Goal: Transaction & Acquisition: Purchase product/service

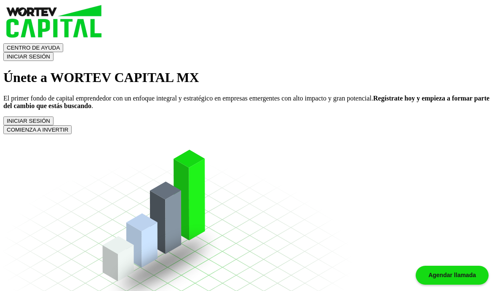
scroll to position [107, 0]
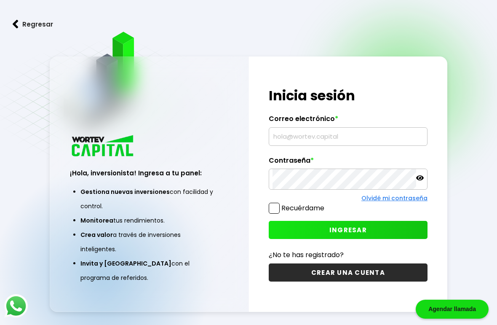
click at [347, 145] on input "text" at bounding box center [347, 137] width 151 height 18
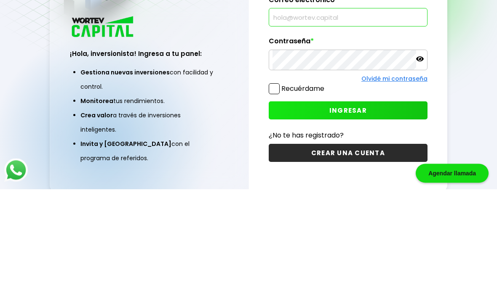
scroll to position [77, 0]
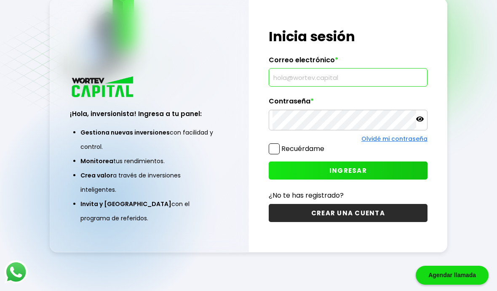
type input "[EMAIL_ADDRESS][DOMAIN_NAME]"
click at [343, 166] on span "INGRESAR" at bounding box center [347, 170] width 37 height 9
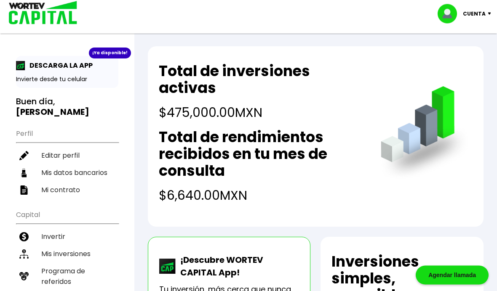
click at [60, 229] on li "Invertir" at bounding box center [67, 237] width 102 height 17
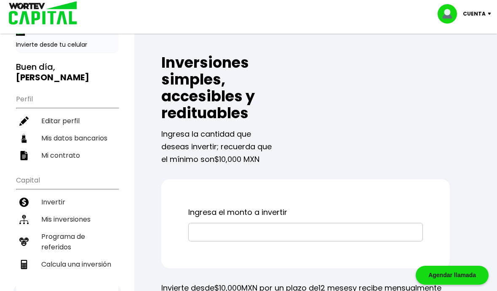
click at [252, 231] on input "text" at bounding box center [305, 233] width 227 height 18
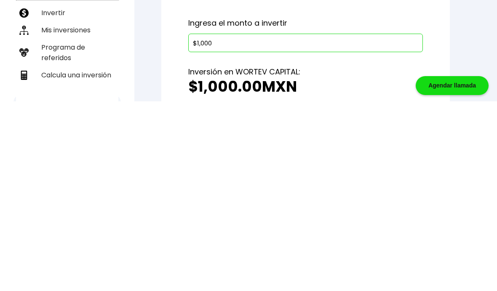
type input "$10,000"
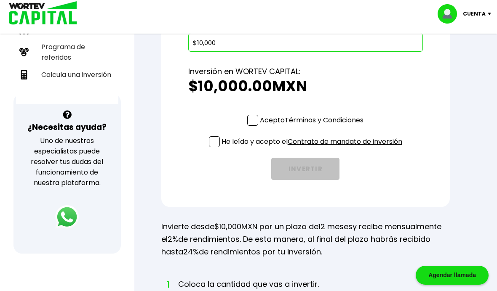
click at [253, 120] on span at bounding box center [252, 120] width 11 height 11
click at [313, 127] on input "Acepto Términos y Condiciones" at bounding box center [313, 127] width 0 height 0
click at [213, 143] on span at bounding box center [214, 141] width 11 height 11
click at [313, 148] on input "He leído y acepto el Contrato de mandato de inversión" at bounding box center [313, 148] width 0 height 0
click at [303, 170] on button "INVERTIR" at bounding box center [305, 169] width 68 height 22
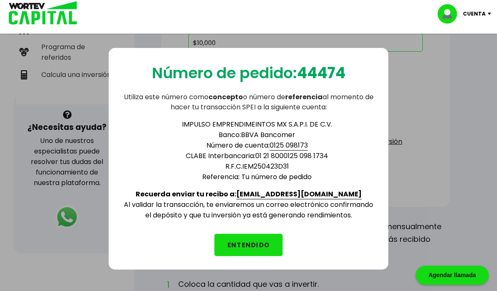
click at [254, 244] on button "ENTENDIDO" at bounding box center [248, 245] width 68 height 22
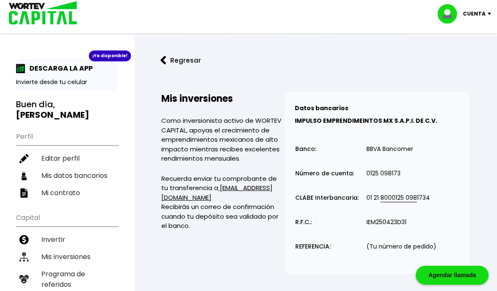
click at [166, 59] on img at bounding box center [163, 60] width 6 height 9
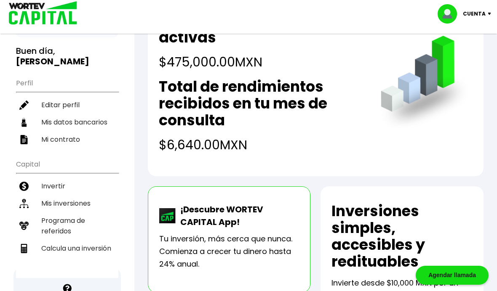
scroll to position [53, 0]
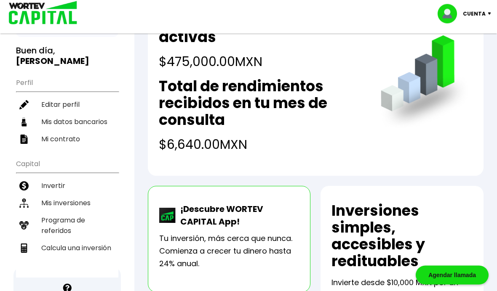
click at [76, 195] on li "Mis inversiones" at bounding box center [67, 203] width 102 height 17
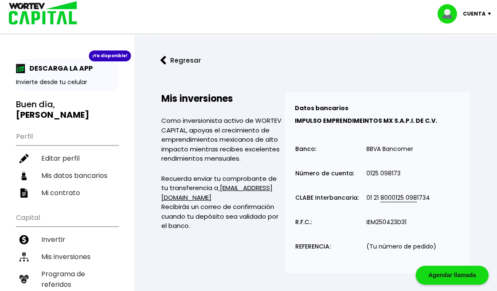
click at [478, 11] on p "Cuenta" at bounding box center [474, 14] width 23 height 13
click at [469, 60] on li "Cerrar sesión" at bounding box center [465, 56] width 67 height 17
